Goal: Task Accomplishment & Management: Manage account settings

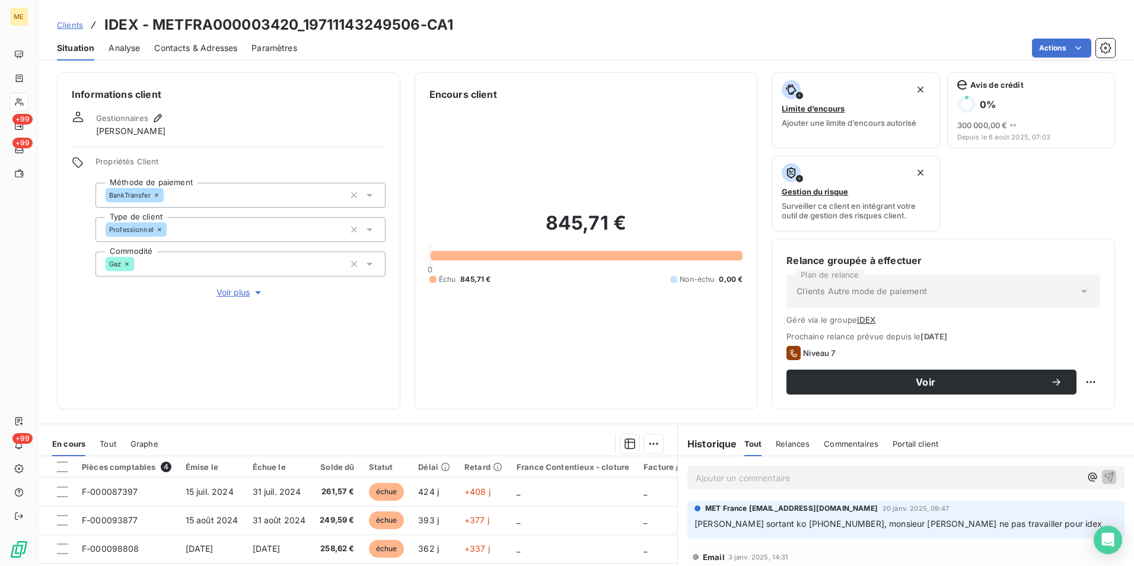
scroll to position [119, 0]
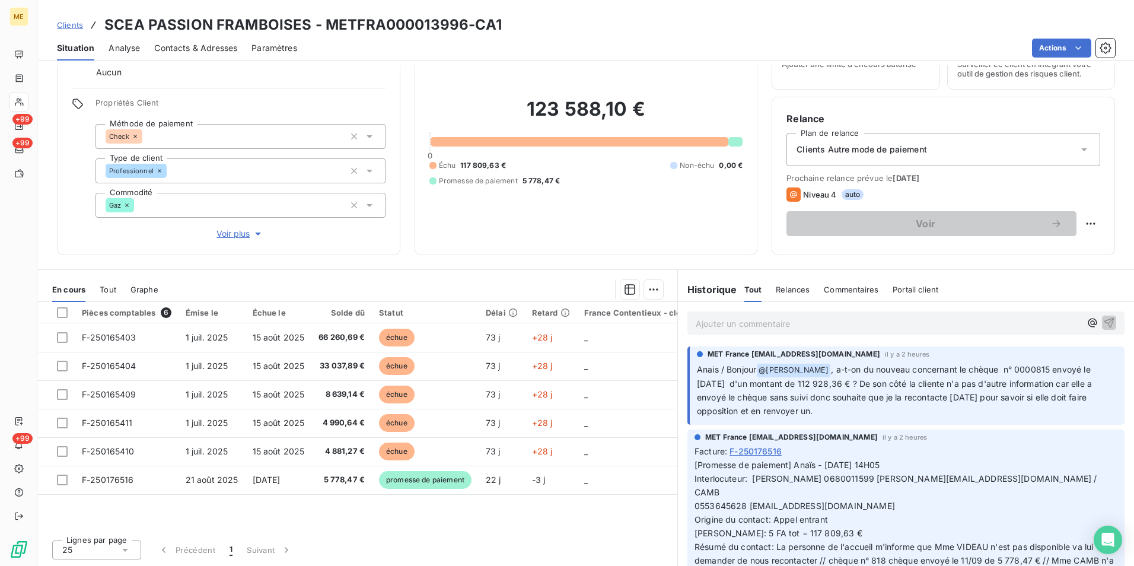
drag, startPoint x: 769, startPoint y: 381, endPoint x: 1033, endPoint y: 410, distance: 265.4
click at [1033, 410] on p "Anais / Bonjour @ [PERSON_NAME] , a-t-on du nouveau concernant le chèque n° 000…" at bounding box center [907, 390] width 420 height 55
click at [912, 412] on p "Anais / Bonjour @ [PERSON_NAME] , a-t-on du nouveau concernant le chèque n° 000…" at bounding box center [907, 390] width 420 height 55
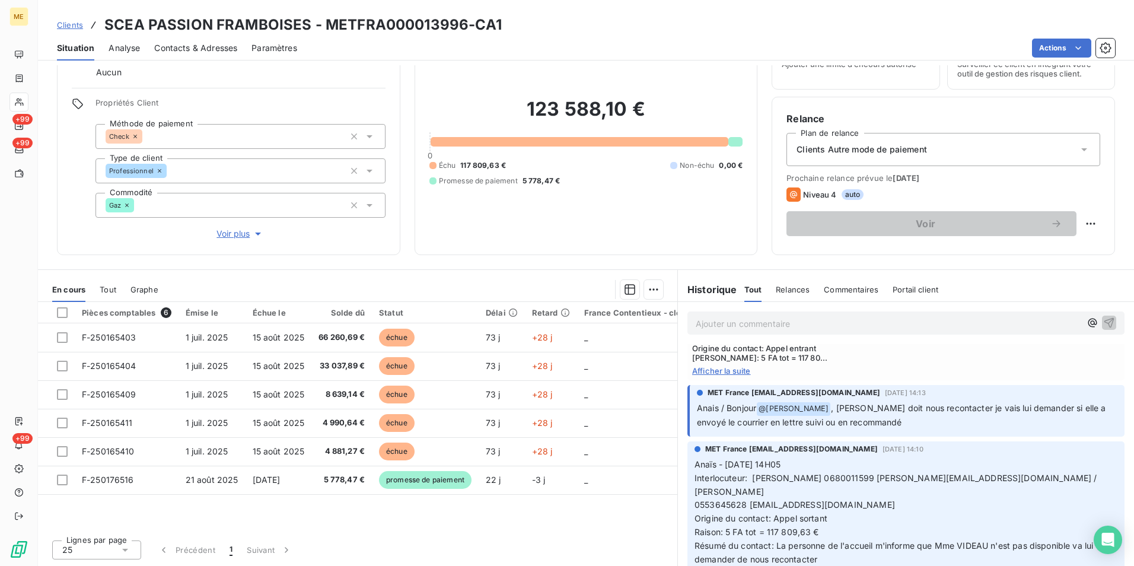
scroll to position [415, 0]
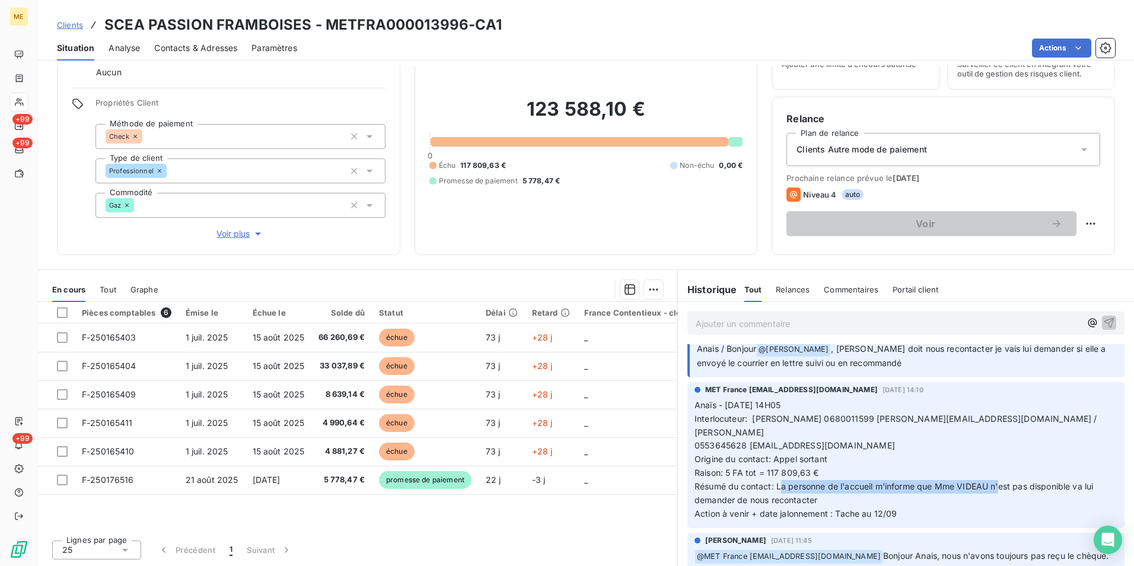
drag, startPoint x: 774, startPoint y: 459, endPoint x: 995, endPoint y: 462, distance: 220.6
click at [995, 481] on span "Résumé du contact: La personne de l'accueil m'informe que Mme VIDEAU n'est pas …" at bounding box center [894, 493] width 401 height 24
click at [1011, 471] on p "Anaïs - 11/09/2025 - 14H05 Interlocuteur: Mr huber 0680011599 christophe.martai…" at bounding box center [905, 459] width 423 height 122
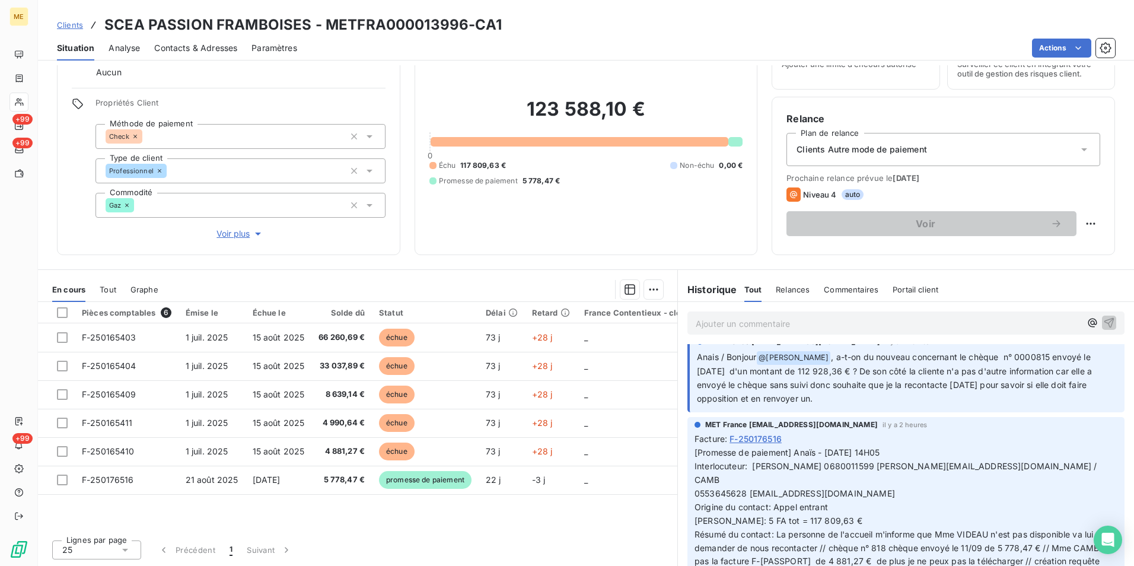
scroll to position [0, 0]
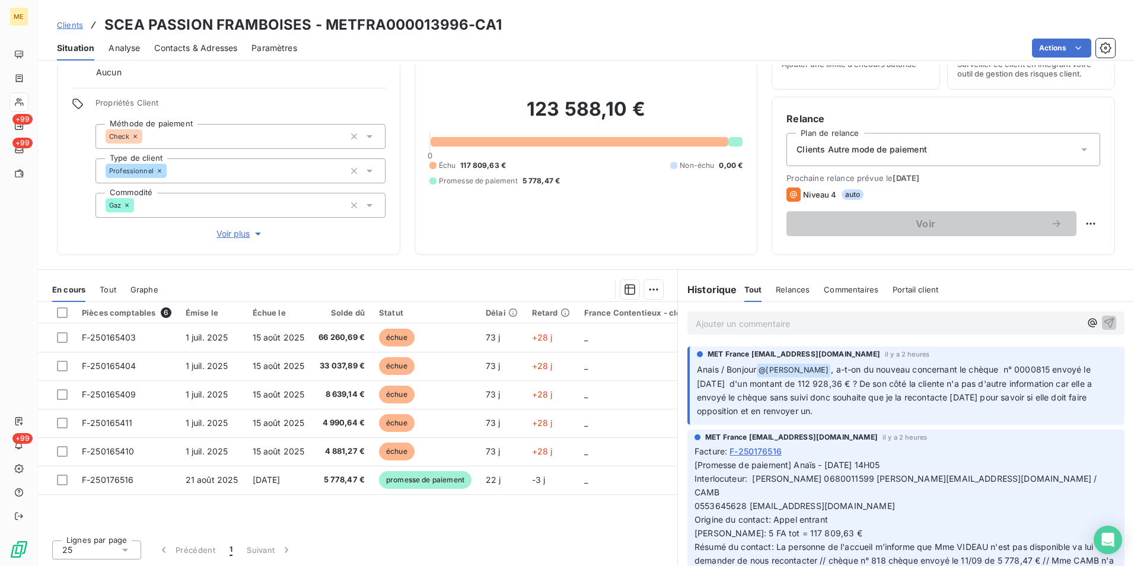
drag, startPoint x: 747, startPoint y: 384, endPoint x: 901, endPoint y: 406, distance: 155.7
click at [901, 406] on p "Anais / Bonjour @ Bélinda Thomont , a-t-on du nouveau concernant le chèque n° 0…" at bounding box center [907, 390] width 420 height 55
drag, startPoint x: 901, startPoint y: 406, endPoint x: 814, endPoint y: 323, distance: 121.2
click at [814, 323] on p "Ajouter un commentaire ﻿" at bounding box center [888, 323] width 385 height 15
click at [815, 328] on p "Ajouter un commentaire ﻿" at bounding box center [888, 323] width 385 height 15
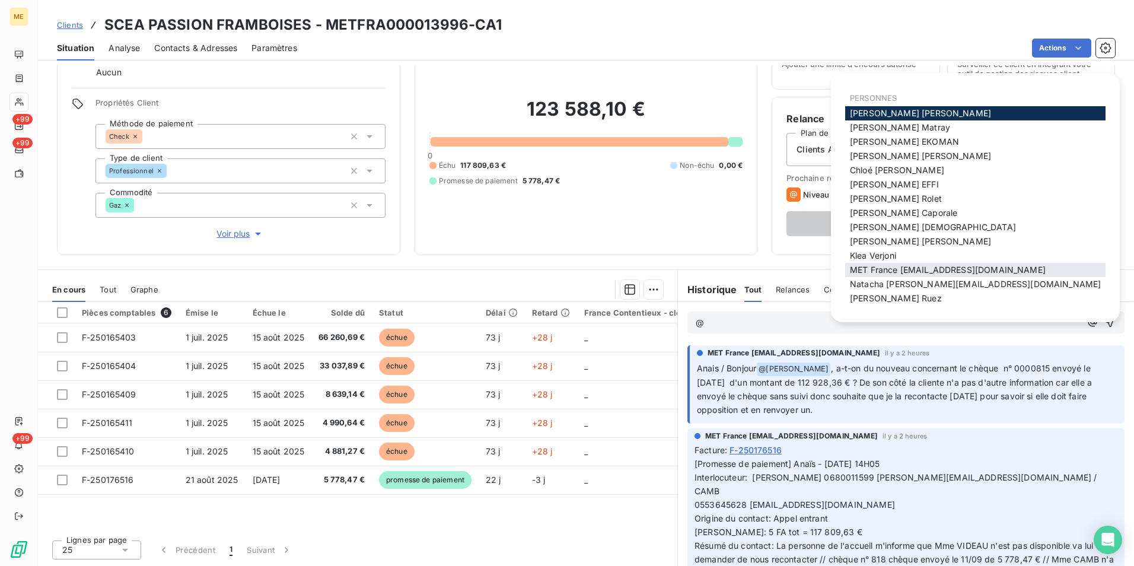
click at [924, 267] on span "MET France met-france@recouvrement.met.com" at bounding box center [948, 269] width 196 height 10
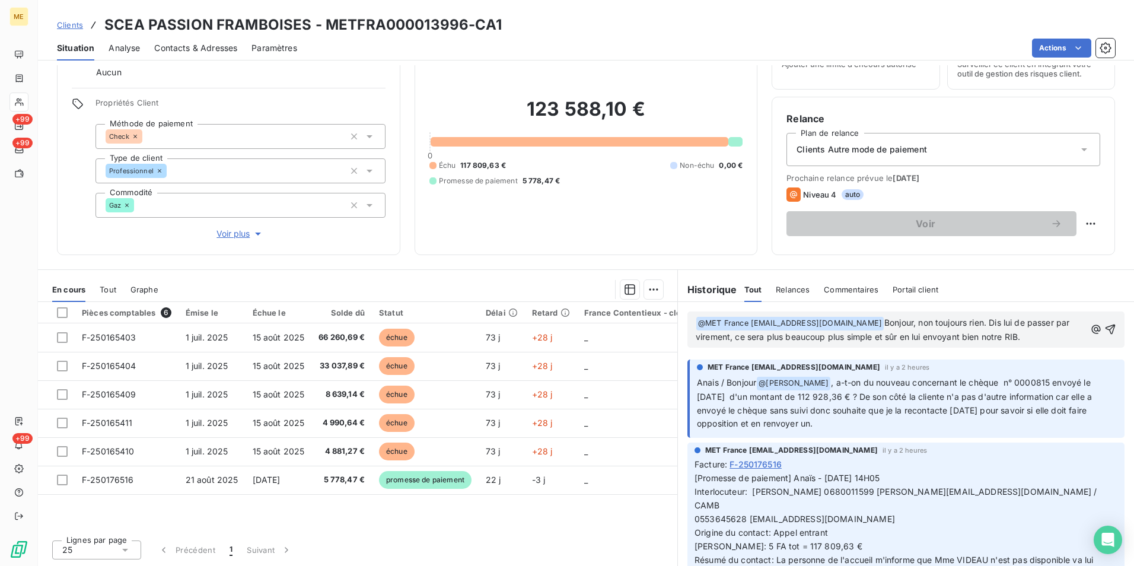
click at [1039, 336] on p "﻿ @ MET France met-france@recouvrement.met.com ﻿ Bonjour, non toujours rien. Di…" at bounding box center [891, 330] width 390 height 28
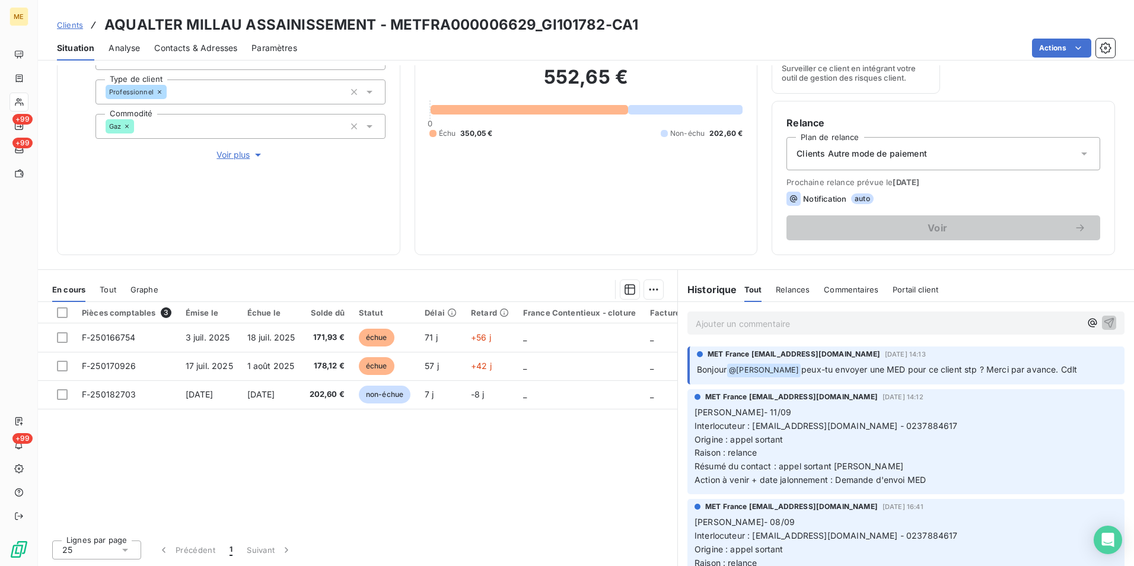
click at [1050, 152] on div "Clients Autre mode de paiement" at bounding box center [943, 153] width 314 height 33
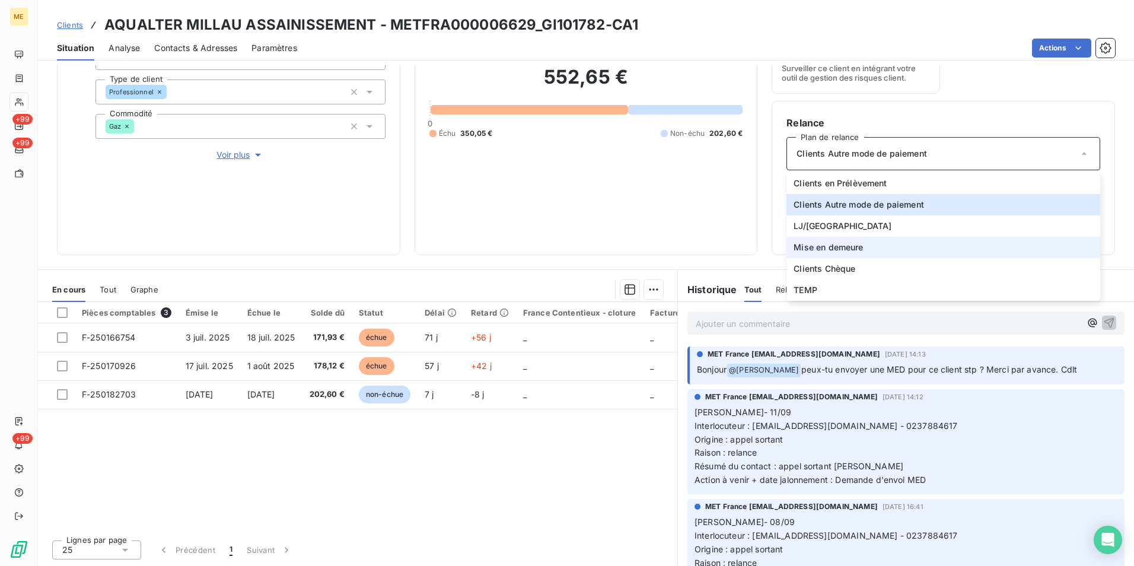
click at [917, 242] on li "Mise en demeure" at bounding box center [943, 247] width 314 height 21
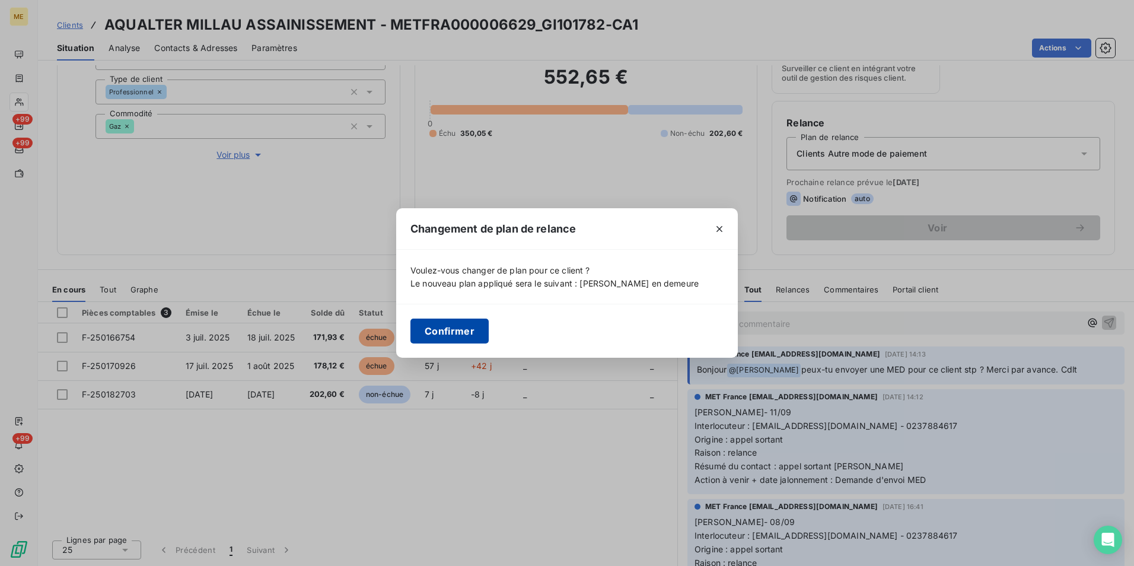
click at [465, 328] on button "Confirmer" at bounding box center [449, 330] width 78 height 25
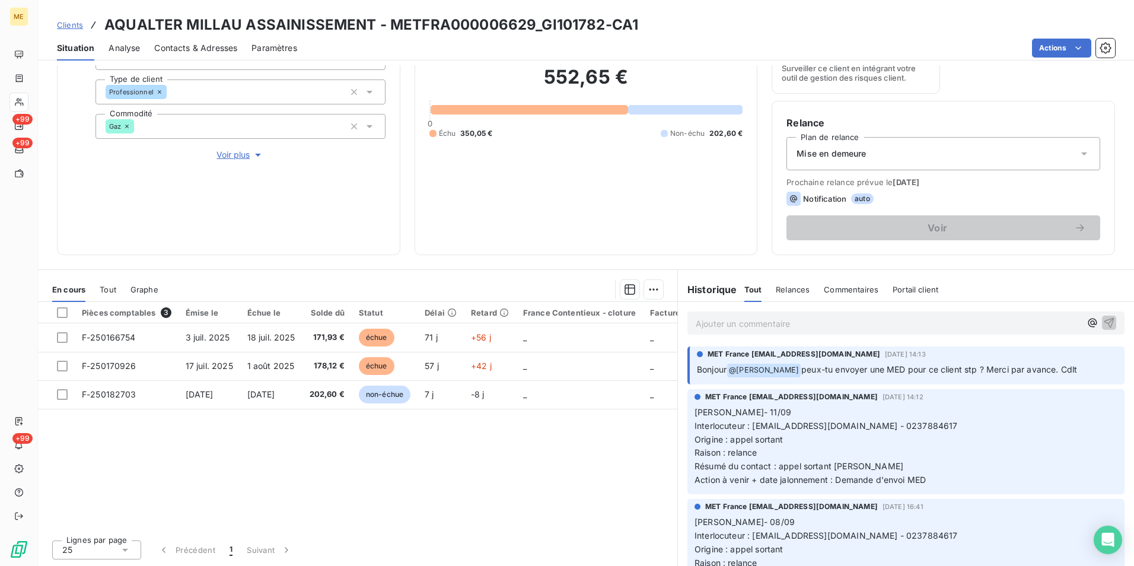
click at [238, 158] on span "Voir plus" at bounding box center [239, 155] width 47 height 12
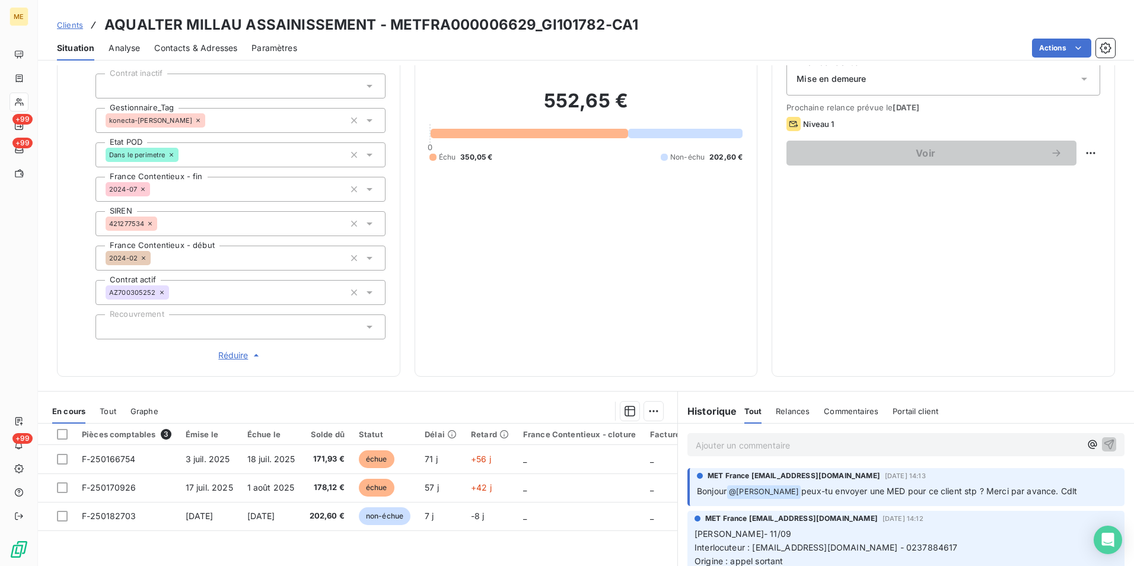
scroll to position [256, 0]
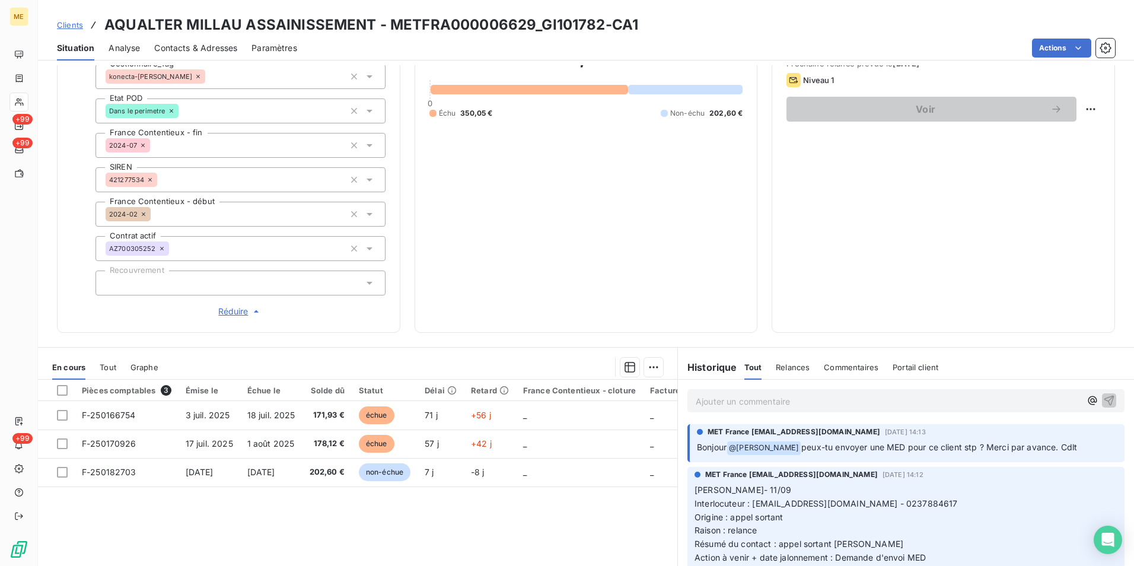
click at [245, 313] on span "Réduire" at bounding box center [240, 311] width 44 height 12
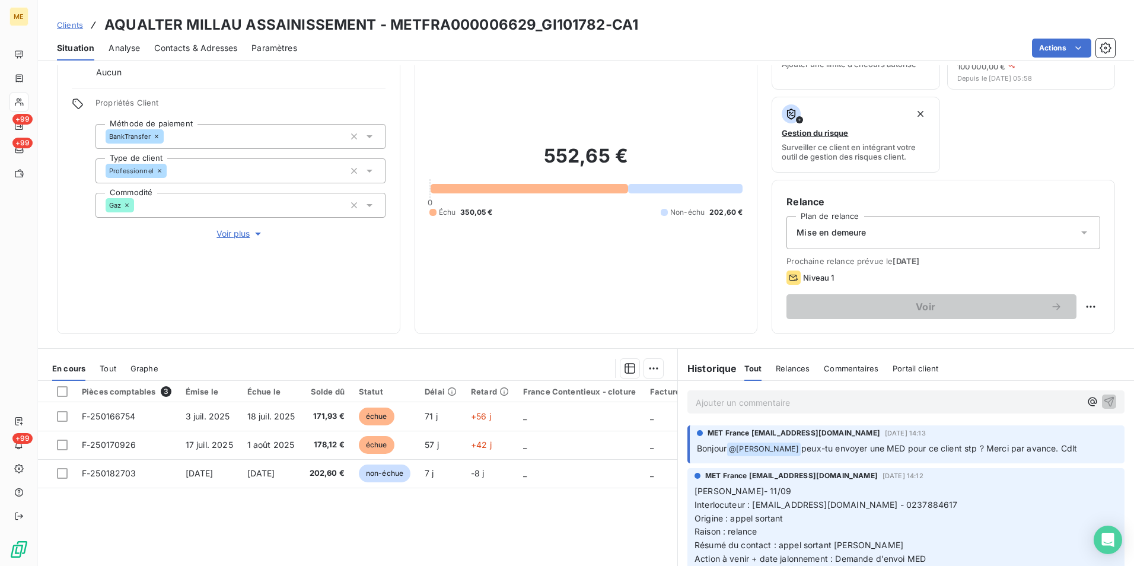
scroll to position [59, 0]
click at [1084, 306] on html "ME +99 +99 +99 Clients AQUALTER MILLAU ASSAINISSEMENT - METFRA000006629_GI10178…" at bounding box center [567, 283] width 1134 height 566
click at [1021, 330] on div "Replanifier cette action" at bounding box center [1033, 332] width 106 height 19
select select "8"
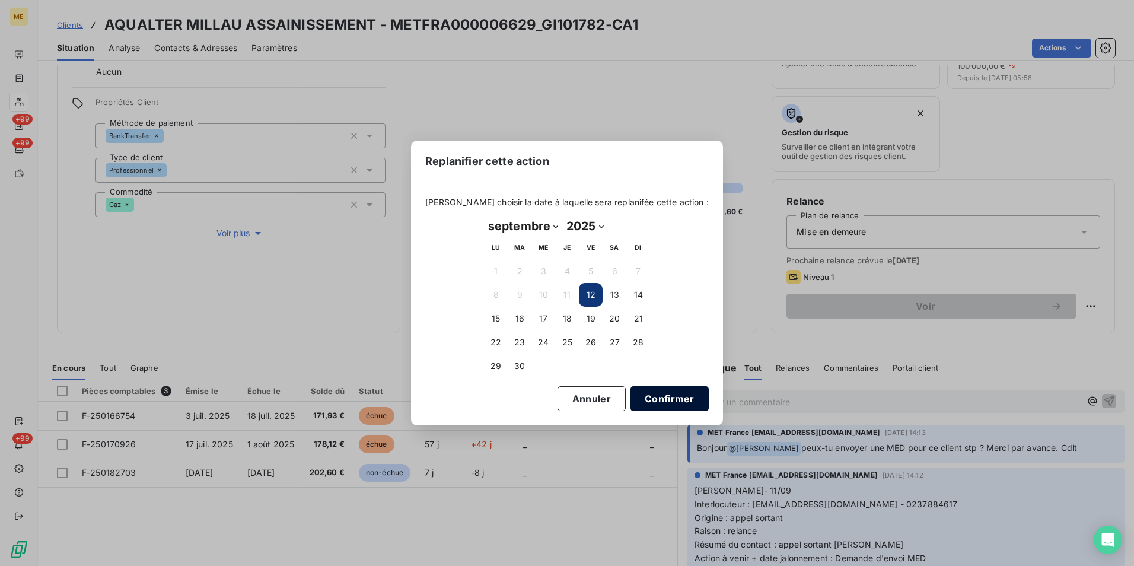
click at [630, 396] on button "Confirmer" at bounding box center [669, 398] width 78 height 25
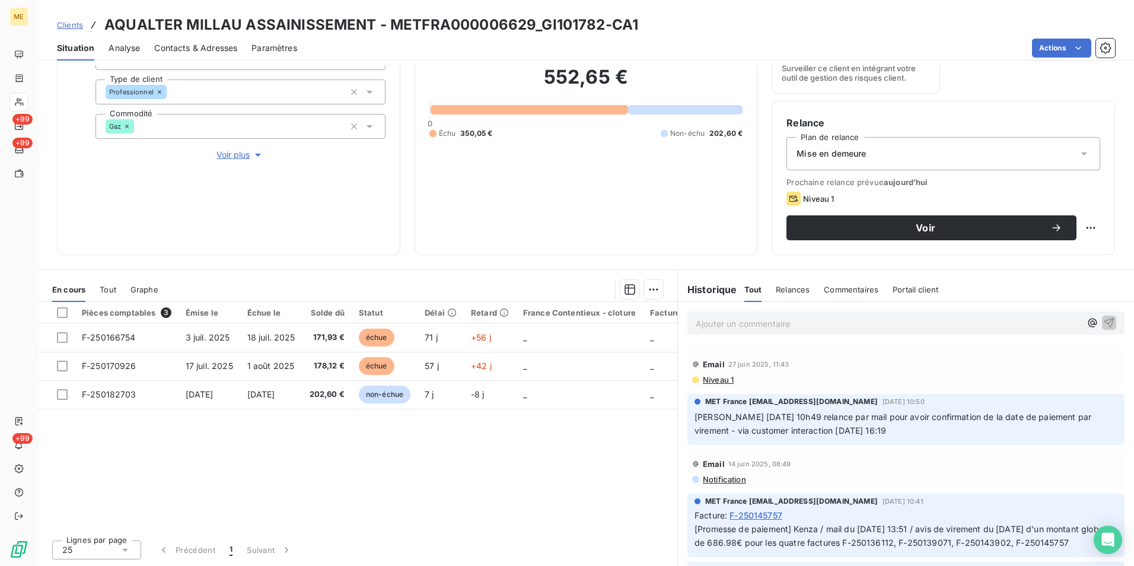
scroll to position [652, 0]
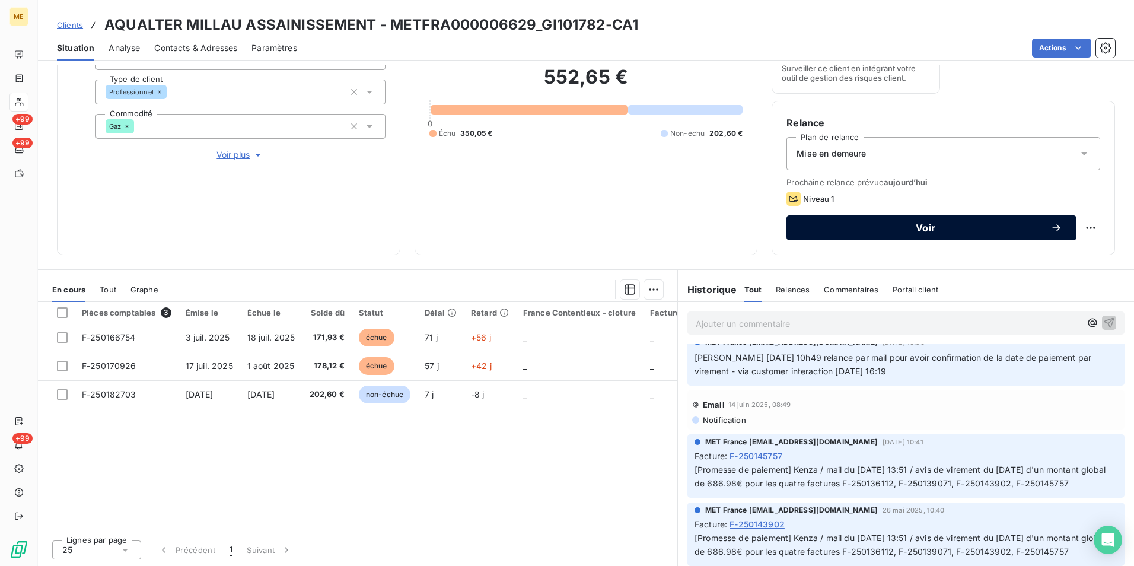
click at [908, 228] on span "Voir" at bounding box center [925, 227] width 250 height 9
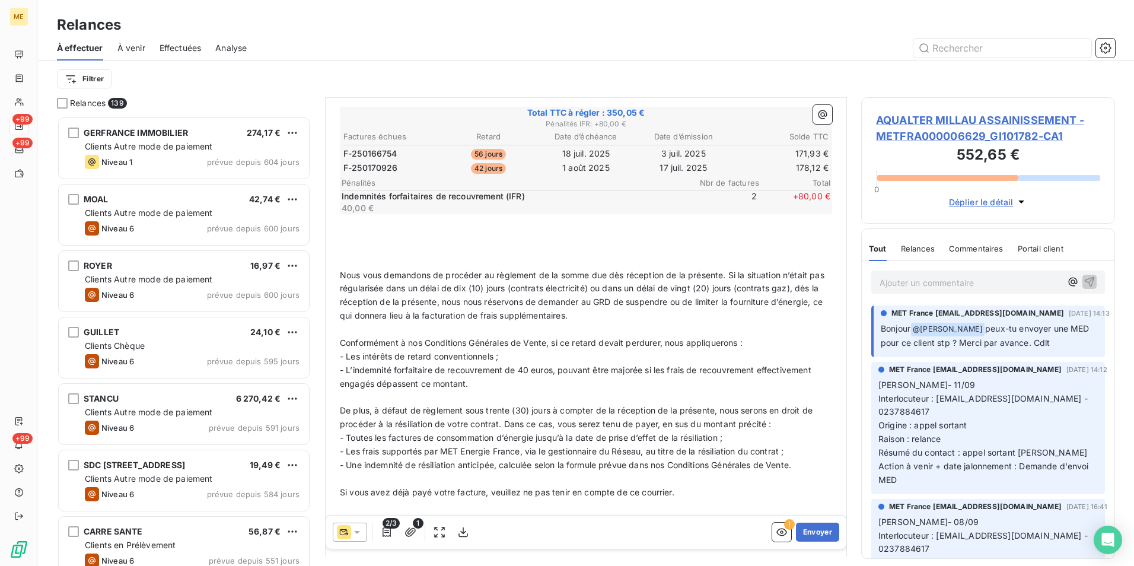
scroll to position [331, 0]
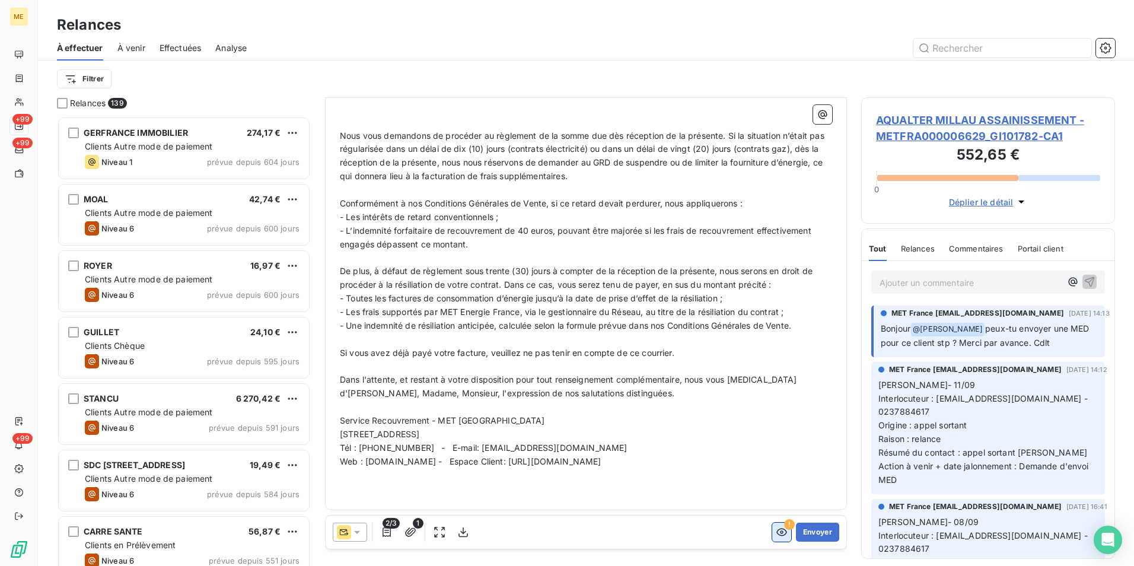
click at [776, 532] on icon "button" at bounding box center [781, 532] width 11 height 8
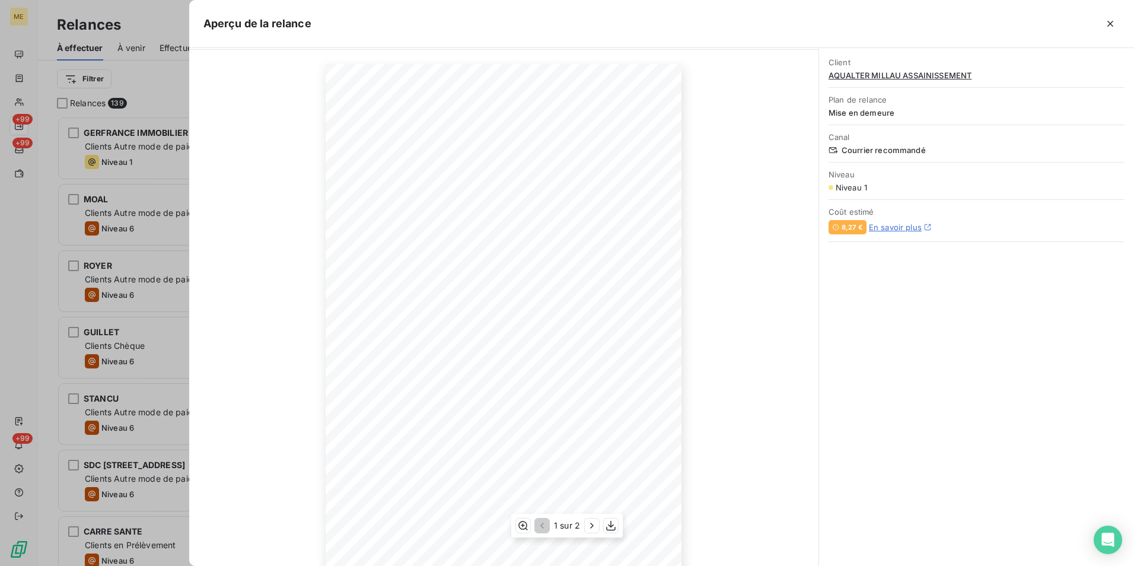
scroll to position [53, 0]
click at [1111, 27] on icon "button" at bounding box center [1110, 24] width 12 height 12
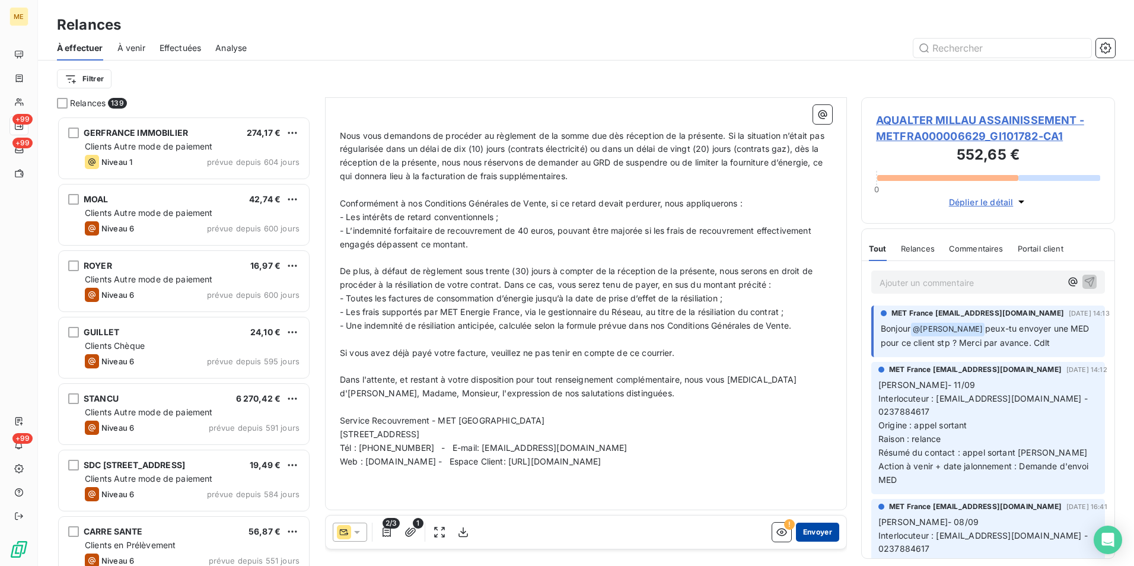
click at [807, 525] on button "Envoyer" at bounding box center [817, 531] width 43 height 19
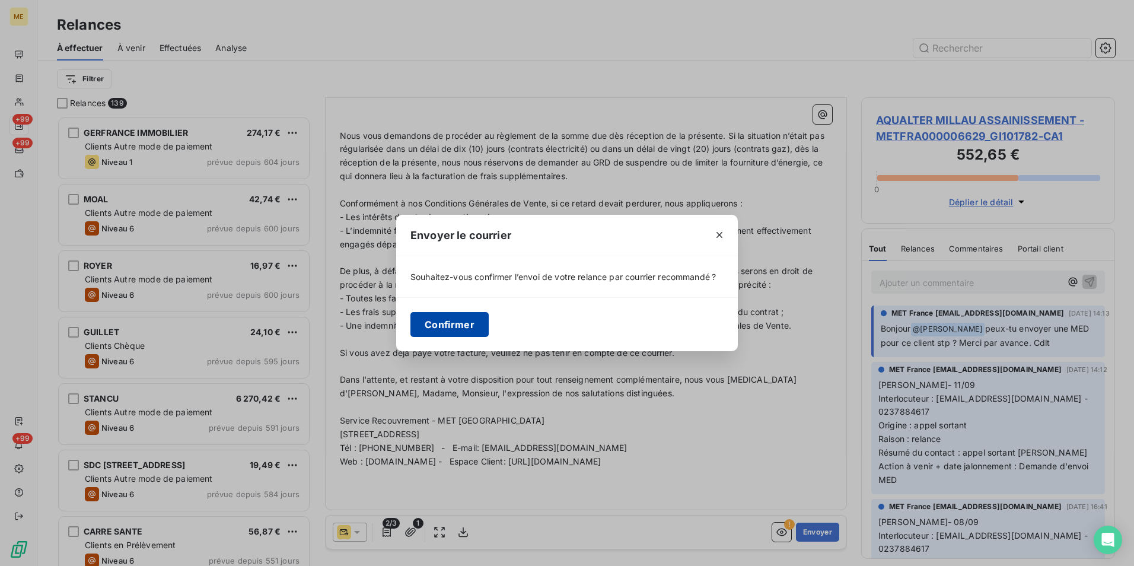
click at [465, 318] on button "Confirmer" at bounding box center [449, 324] width 78 height 25
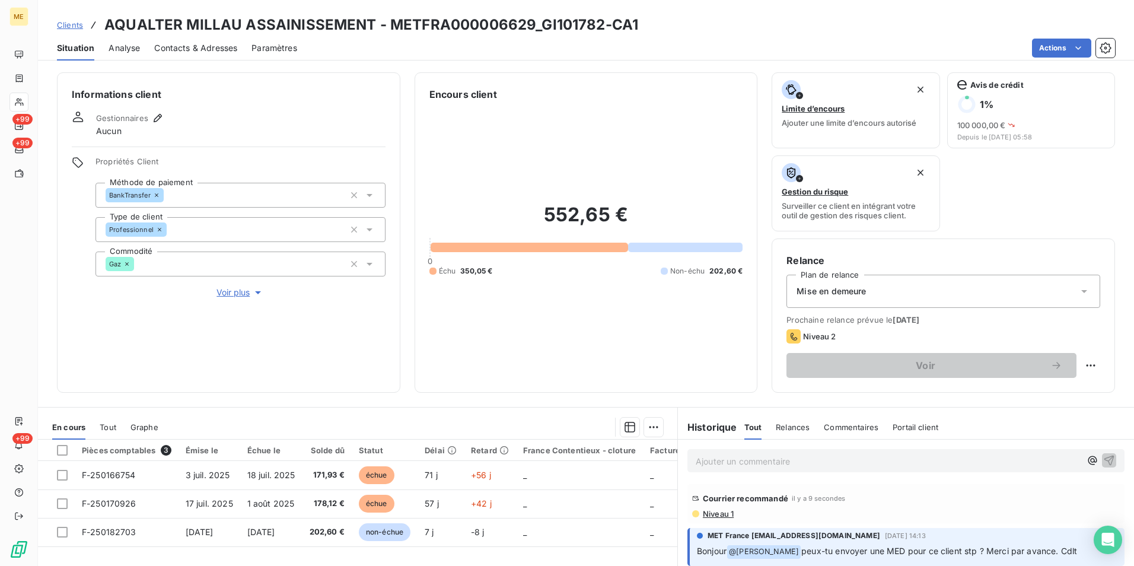
scroll to position [138, 0]
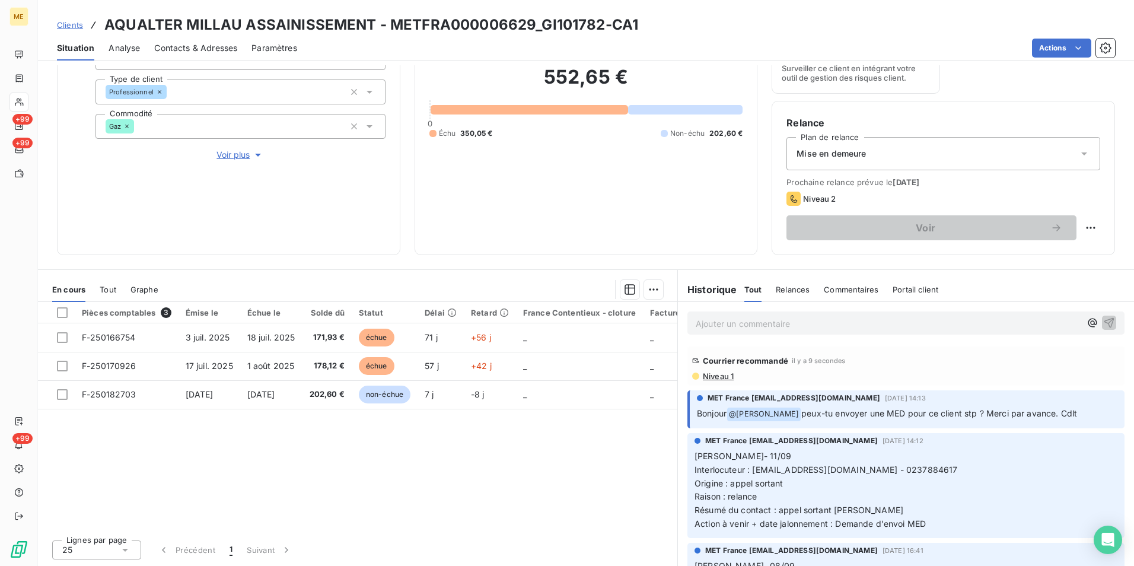
click at [800, 320] on p "Ajouter un commentaire ﻿" at bounding box center [888, 323] width 385 height 15
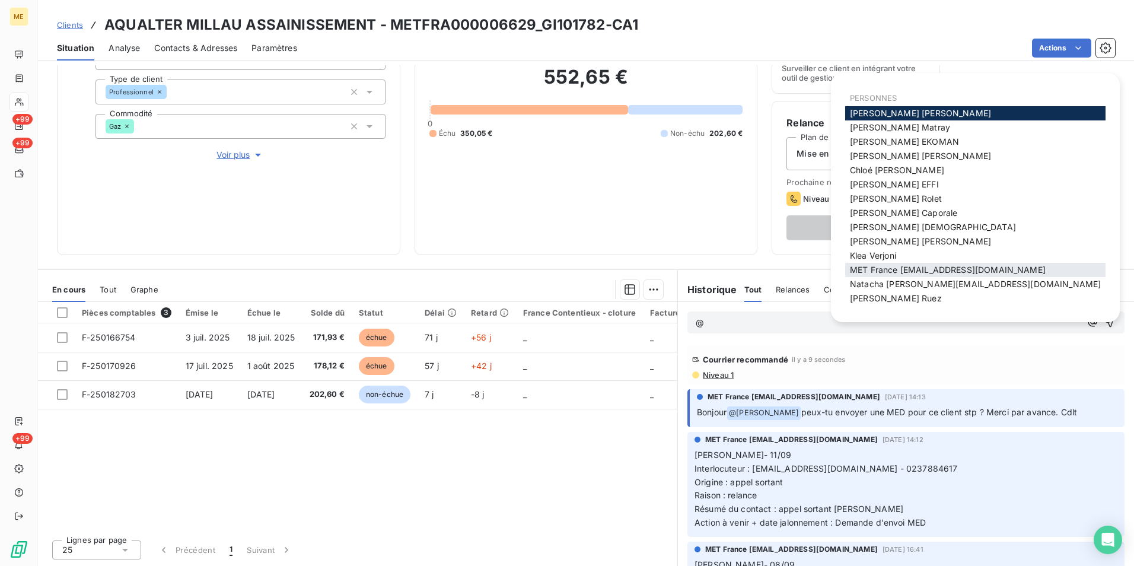
click at [921, 270] on span "MET France met-france@recouvrement.met.com" at bounding box center [948, 269] width 196 height 10
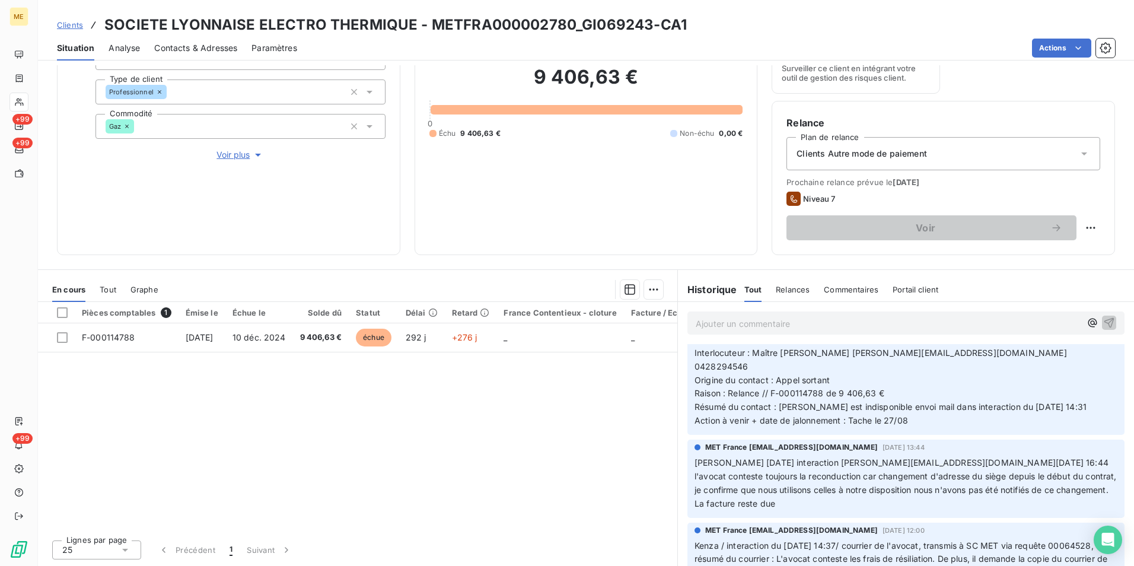
scroll to position [534, 0]
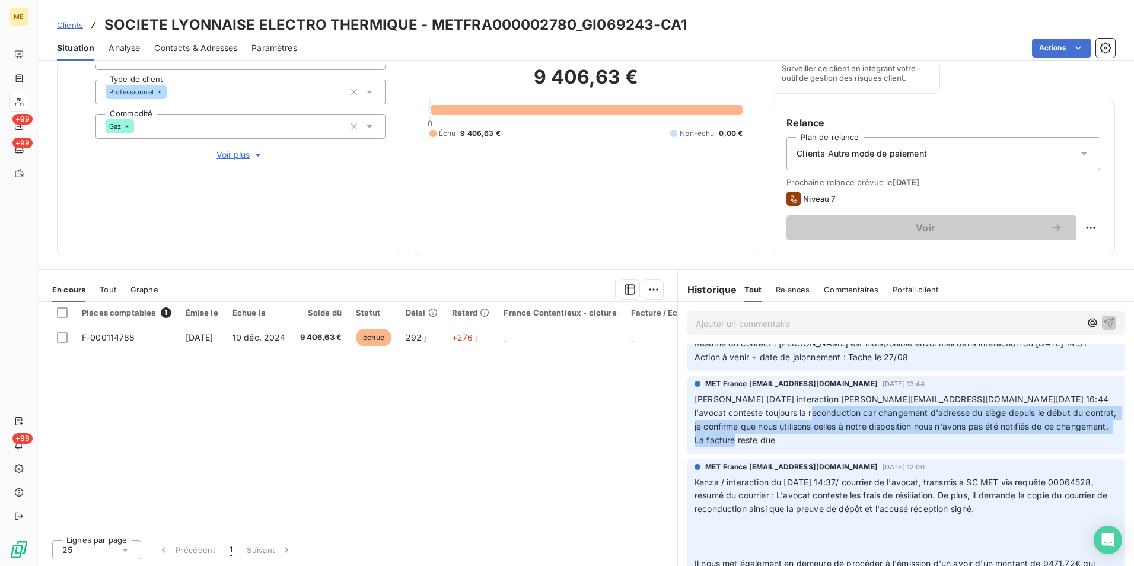
drag, startPoint x: 787, startPoint y: 398, endPoint x: 1061, endPoint y: 423, distance: 275.7
click at [1061, 423] on p "[PERSON_NAME] [DATE] interaction [PERSON_NAME][EMAIL_ADDRESS][DOMAIN_NAME][DATE…" at bounding box center [905, 420] width 423 height 55
click at [816, 426] on p "[PERSON_NAME] [DATE] interaction [PERSON_NAME][EMAIL_ADDRESS][DOMAIN_NAME][DATE…" at bounding box center [905, 420] width 423 height 55
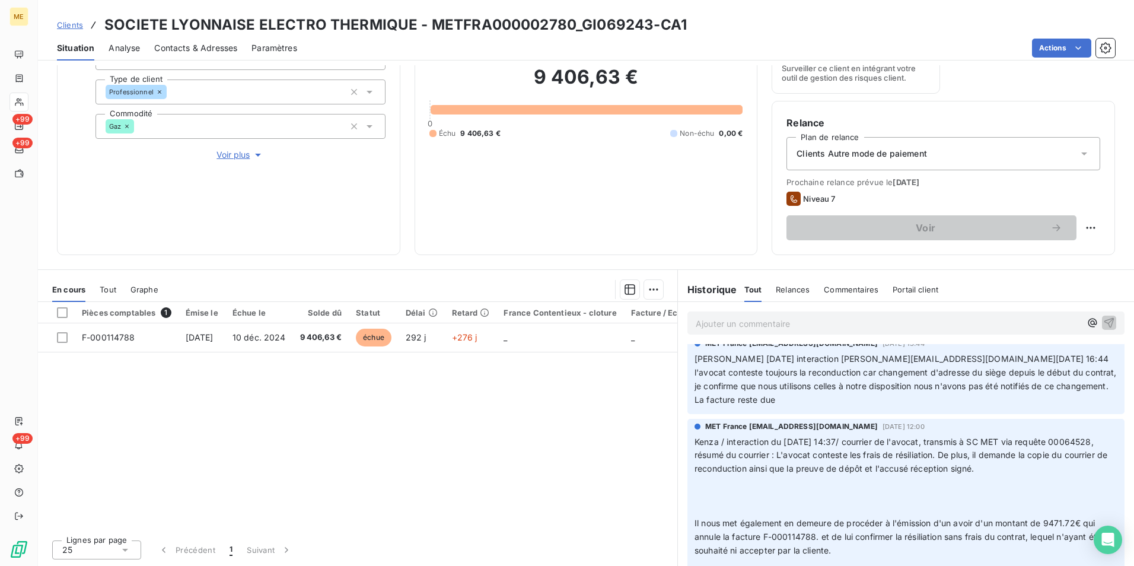
scroll to position [593, 0]
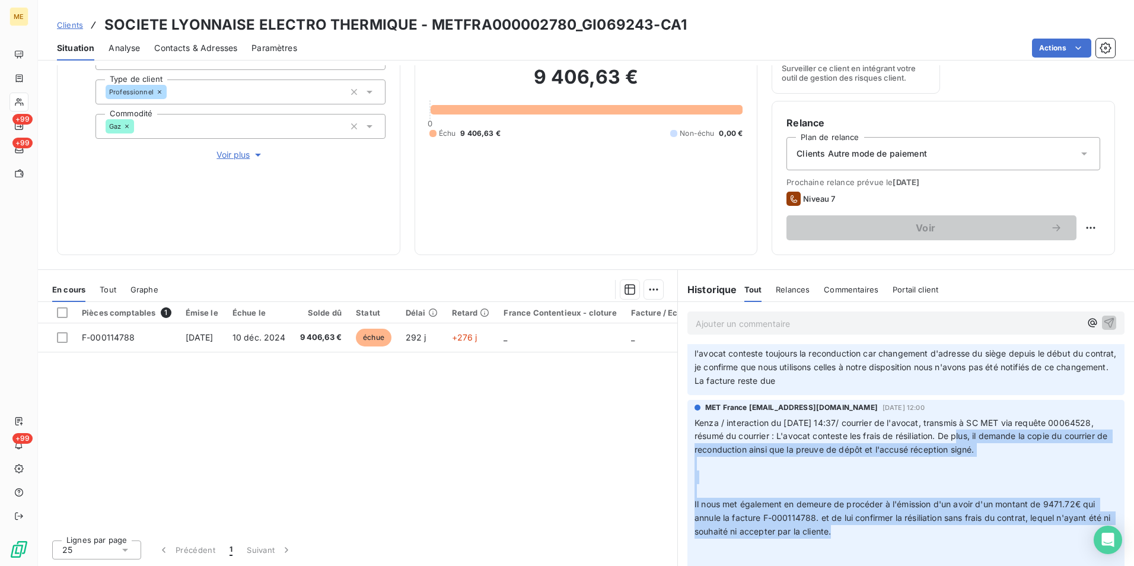
drag, startPoint x: 985, startPoint y: 425, endPoint x: 1042, endPoint y: 517, distance: 108.4
click at [1042, 517] on p "Kenza / interaction du [DATE] 14:37/ courrier de l'avocat, transmis à SC MET vi…" at bounding box center [905, 490] width 423 height 149
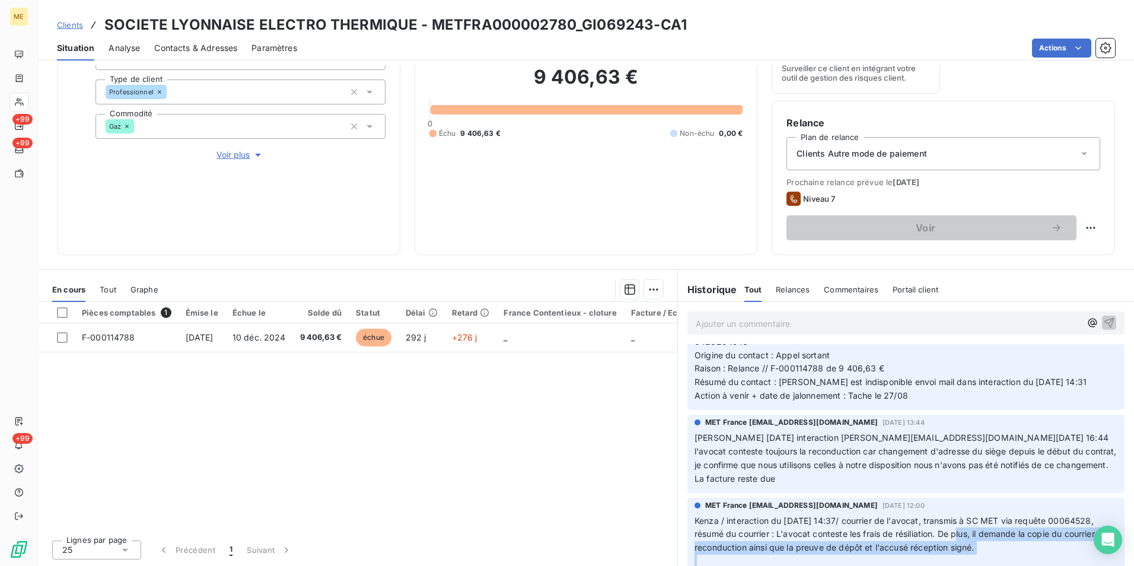
scroll to position [474, 0]
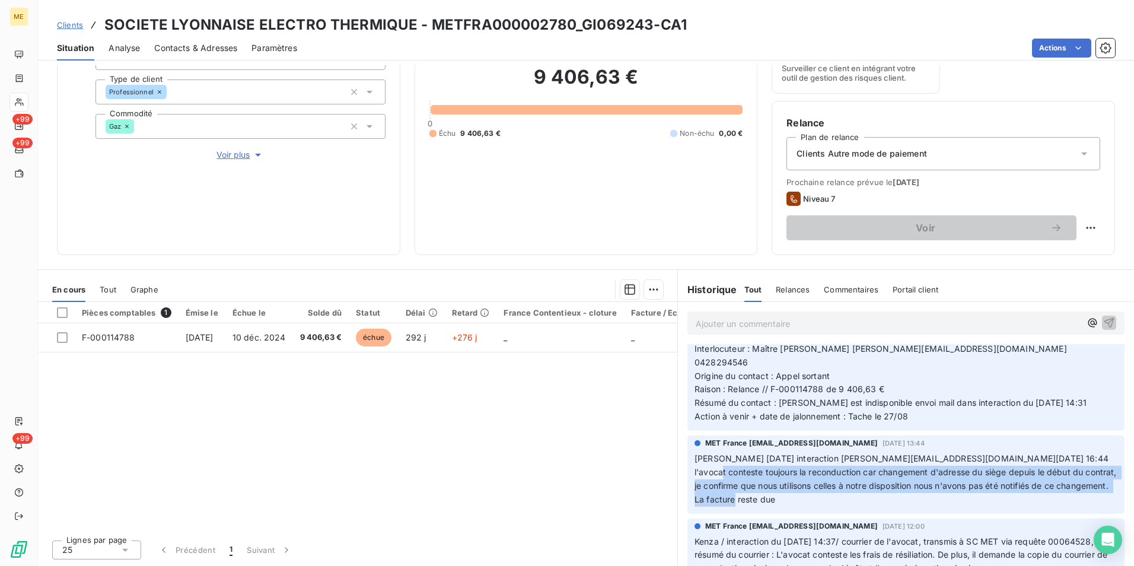
drag, startPoint x: 685, startPoint y: 458, endPoint x: 1069, endPoint y: 482, distance: 384.4
click at [1069, 482] on div "MET France [EMAIL_ADDRESS][DOMAIN_NAME] [DATE] 13:44 [PERSON_NAME] [DATE] inter…" at bounding box center [905, 474] width 437 height 78
click at [780, 489] on p "[PERSON_NAME] [DATE] interaction [PERSON_NAME][EMAIL_ADDRESS][DOMAIN_NAME][DATE…" at bounding box center [905, 479] width 423 height 55
click at [774, 473] on span "[PERSON_NAME] [DATE] interaction [PERSON_NAME][EMAIL_ADDRESS][DOMAIN_NAME][DATE…" at bounding box center [906, 478] width 425 height 51
